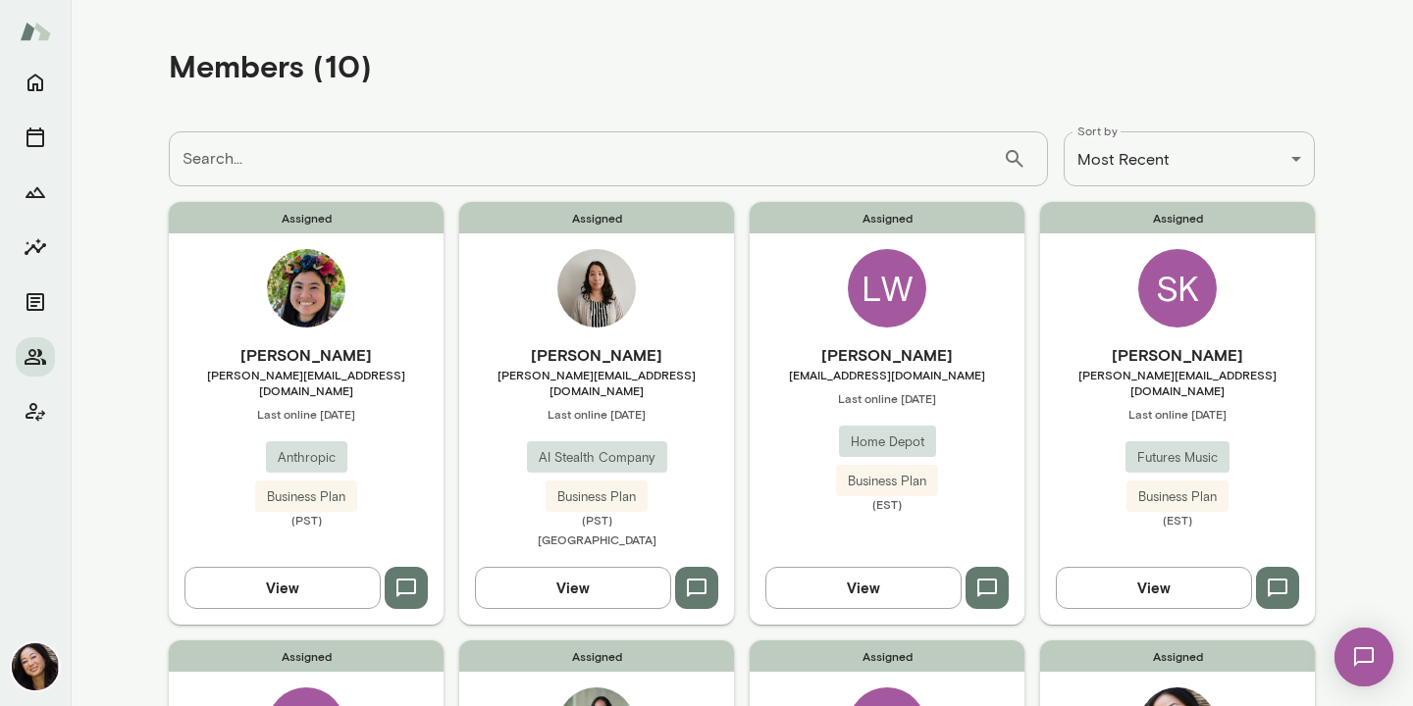
click at [323, 288] on img at bounding box center [306, 288] width 78 height 78
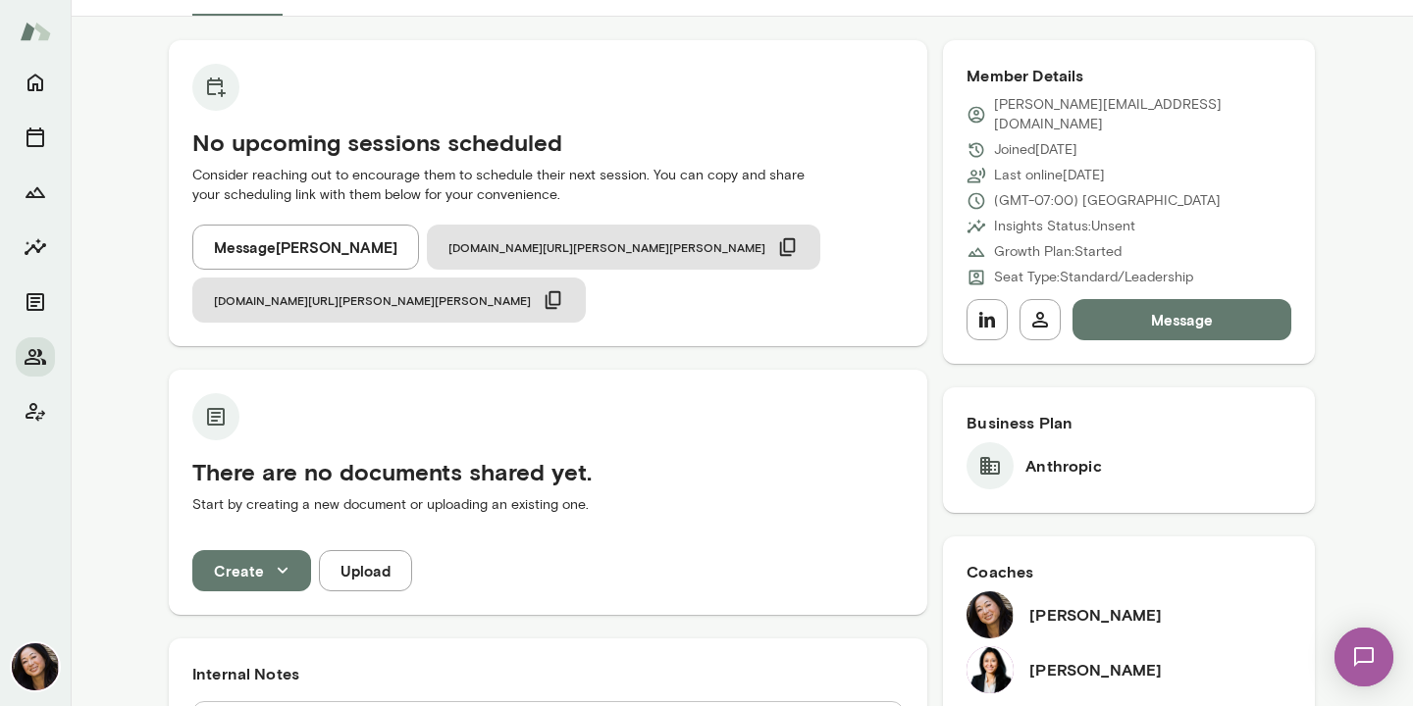
scroll to position [47, 0]
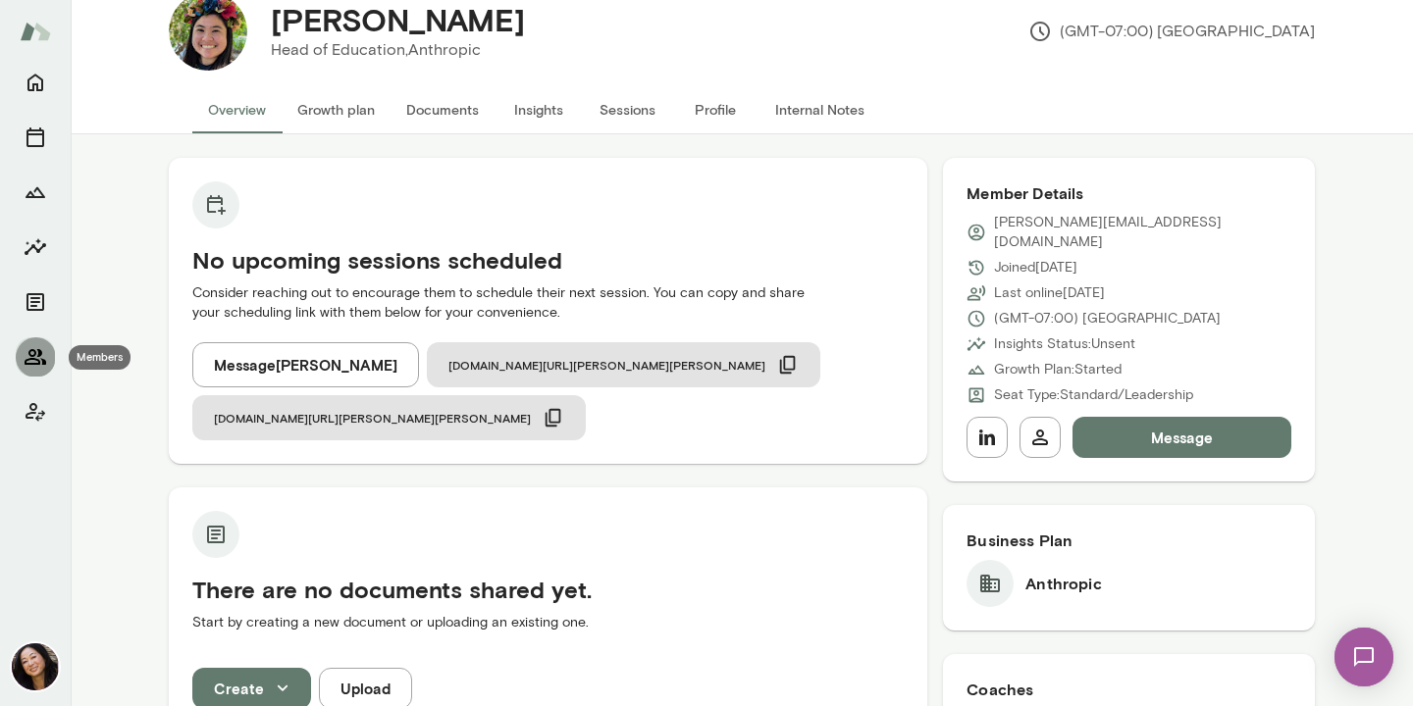
click at [32, 355] on icon "Members" at bounding box center [36, 357] width 22 height 16
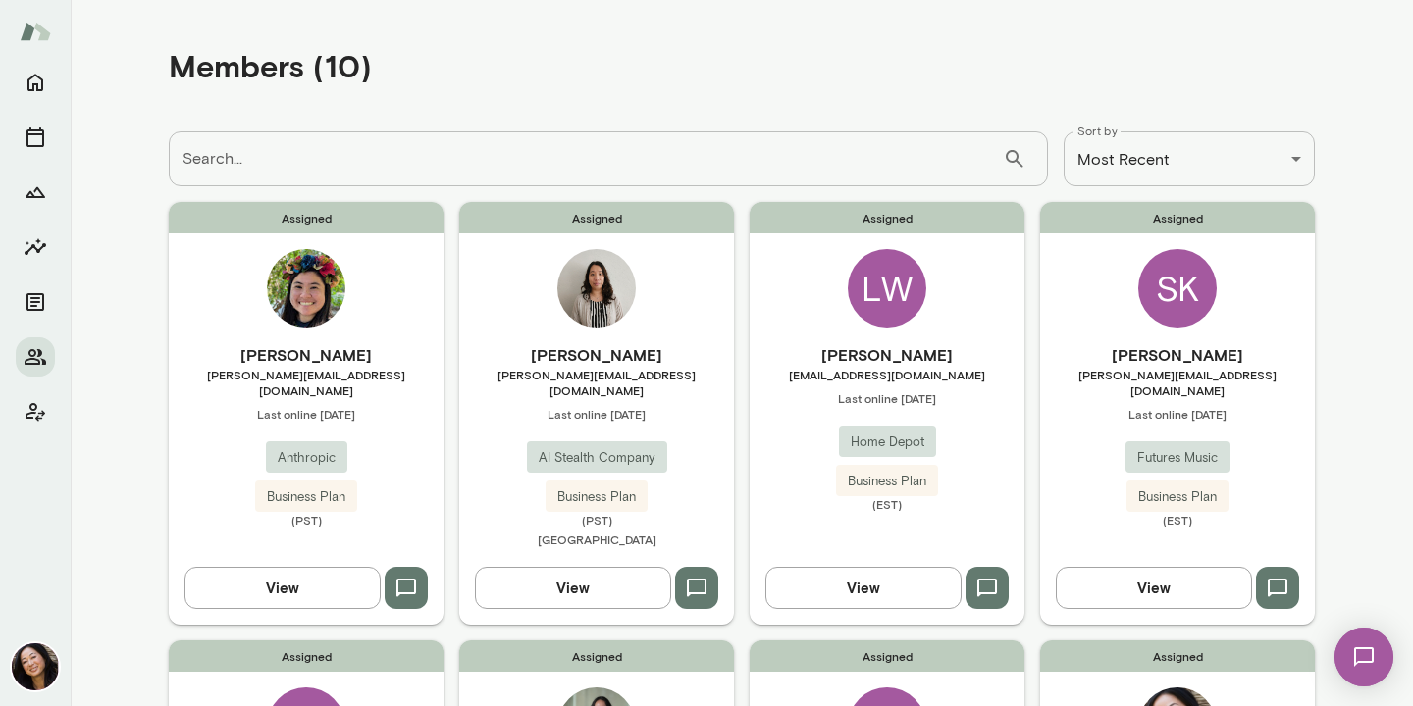
click at [892, 286] on div "LW" at bounding box center [887, 288] width 78 height 78
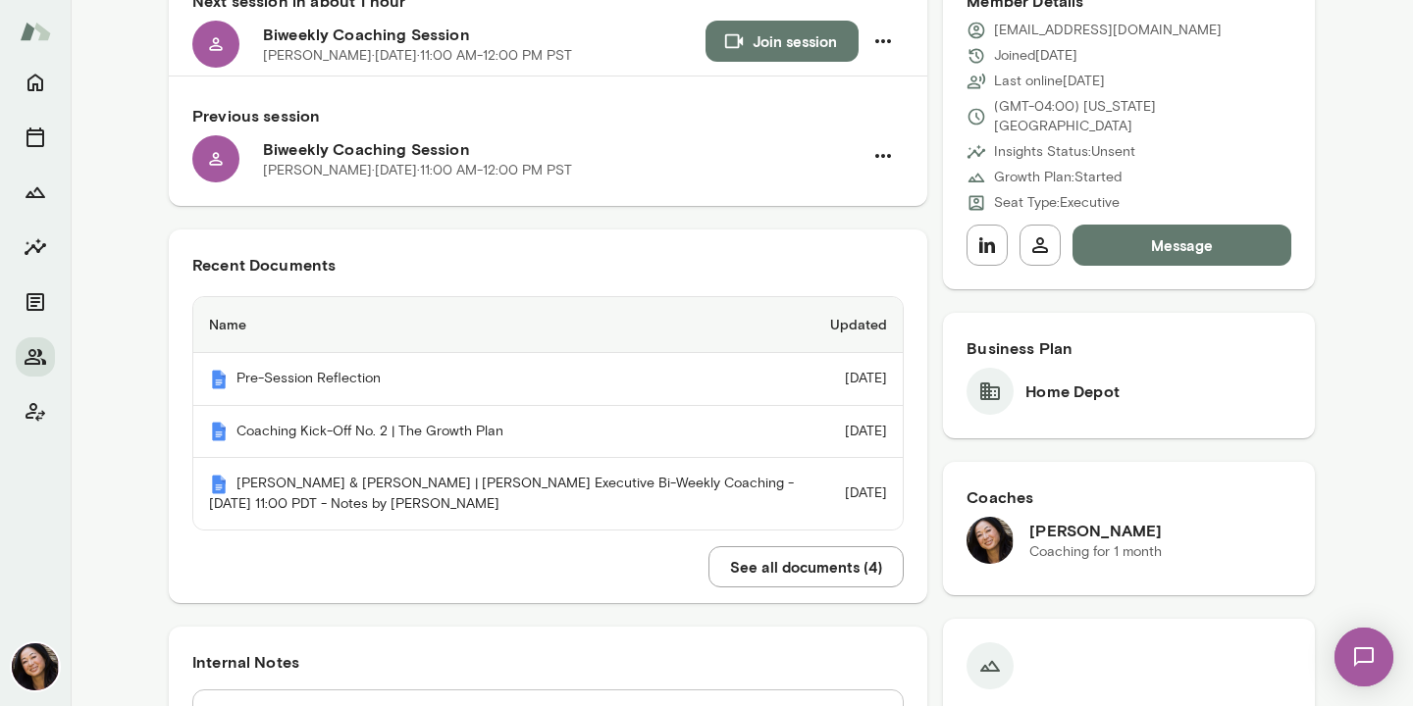
scroll to position [245, 0]
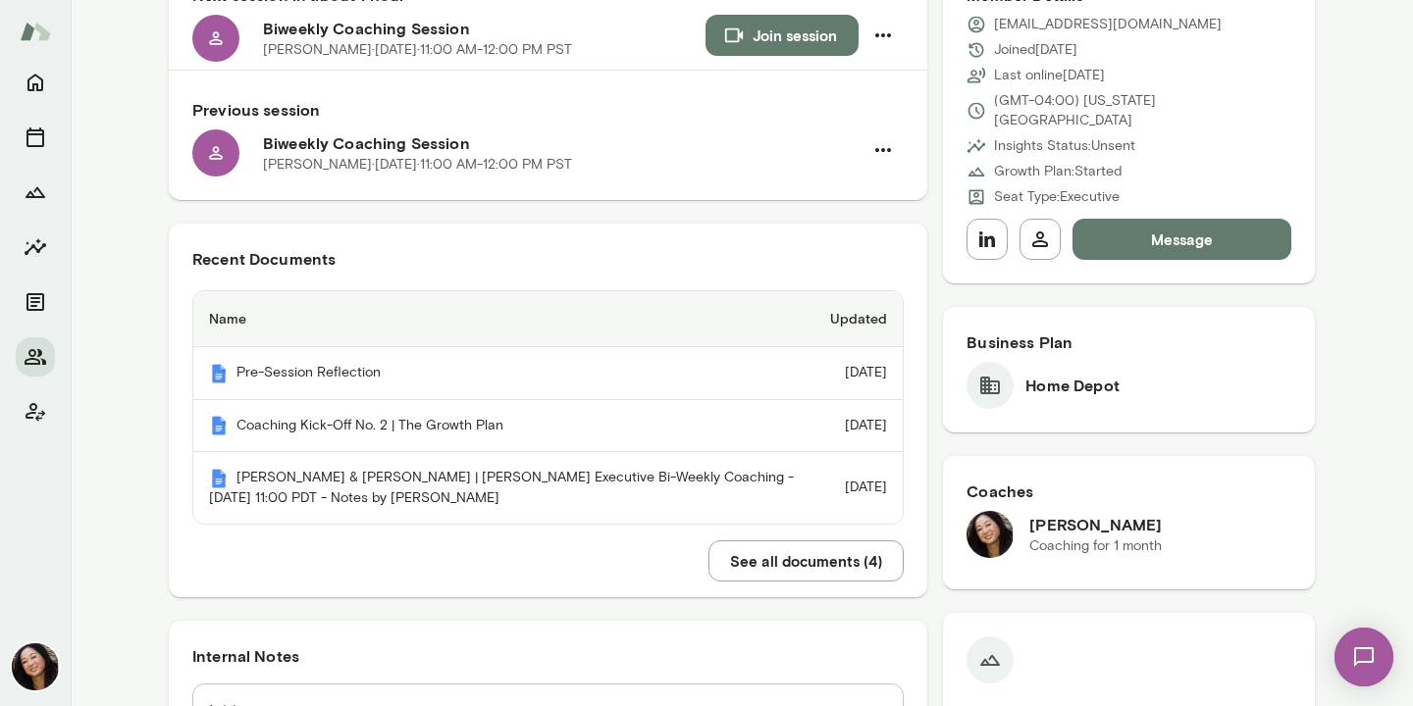
click at [789, 582] on button "See all documents ( 4 )" at bounding box center [805, 561] width 195 height 41
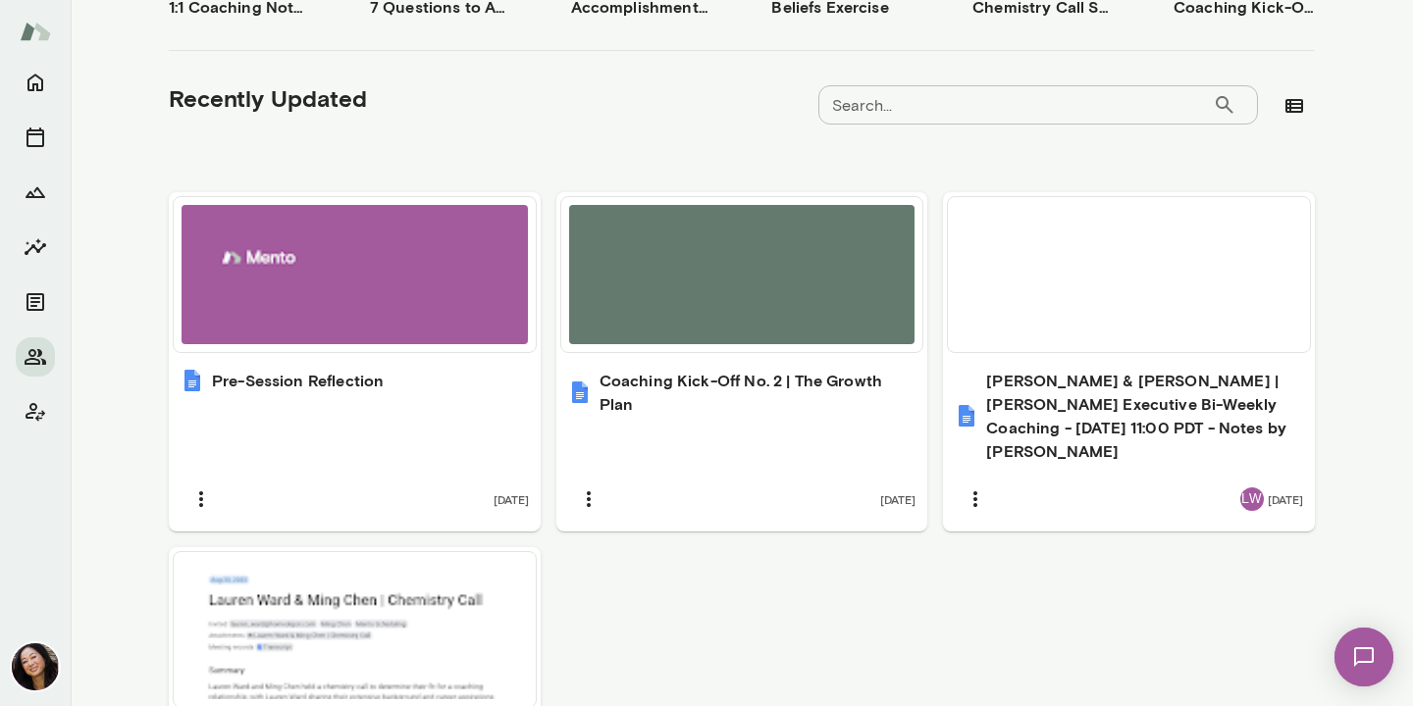
scroll to position [554, 0]
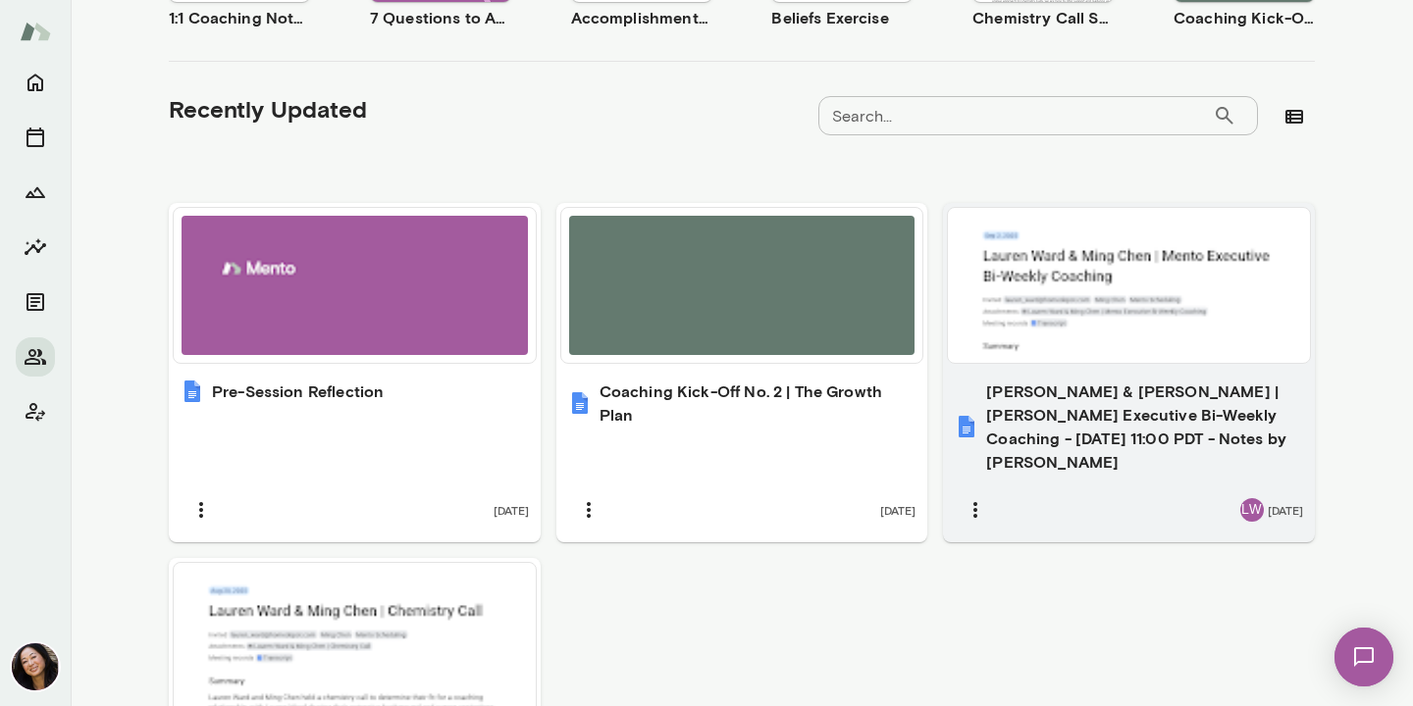
click at [1148, 398] on h6 "[PERSON_NAME] & [PERSON_NAME] | [PERSON_NAME] Executive Bi-Weekly Coaching - [D…" at bounding box center [1144, 427] width 317 height 94
